Goal: Navigation & Orientation: Find specific page/section

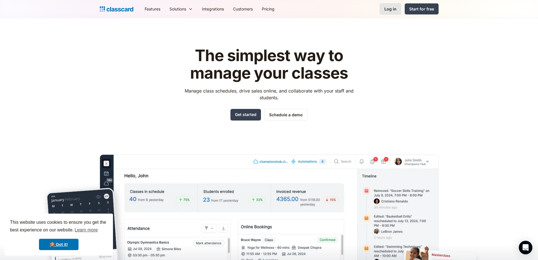
click at [395, 10] on div "Log in" at bounding box center [390, 9] width 12 height 6
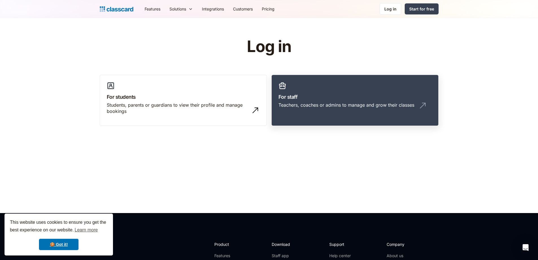
click at [336, 97] on h3 "For staff" at bounding box center [354, 97] width 153 height 8
